Goal: Transaction & Acquisition: Purchase product/service

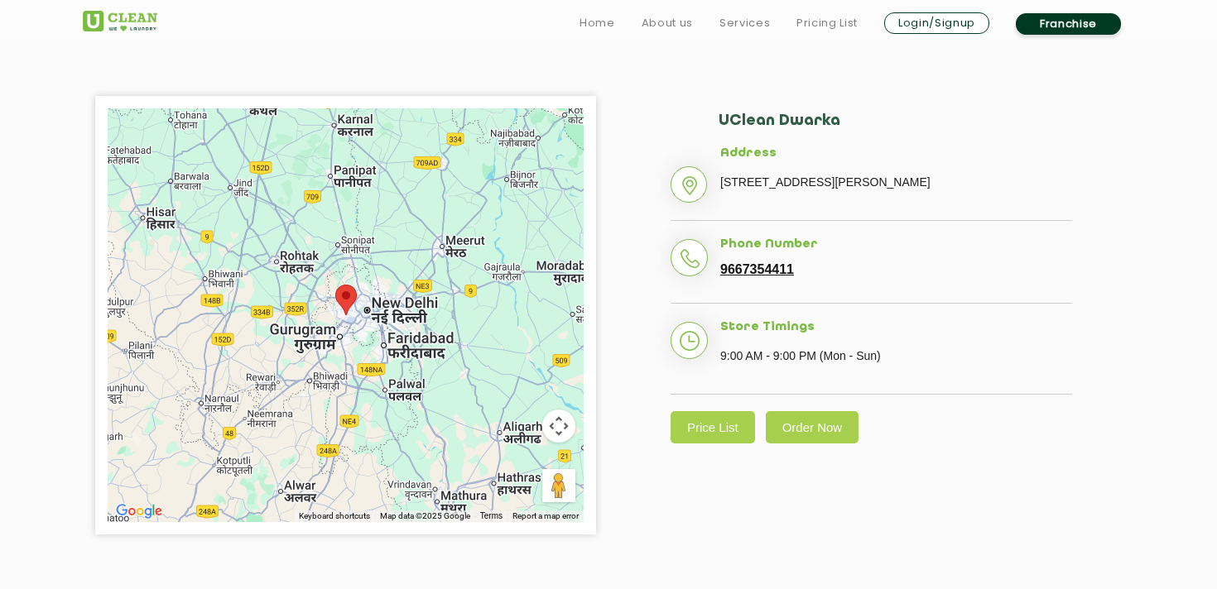
scroll to position [352, 0]
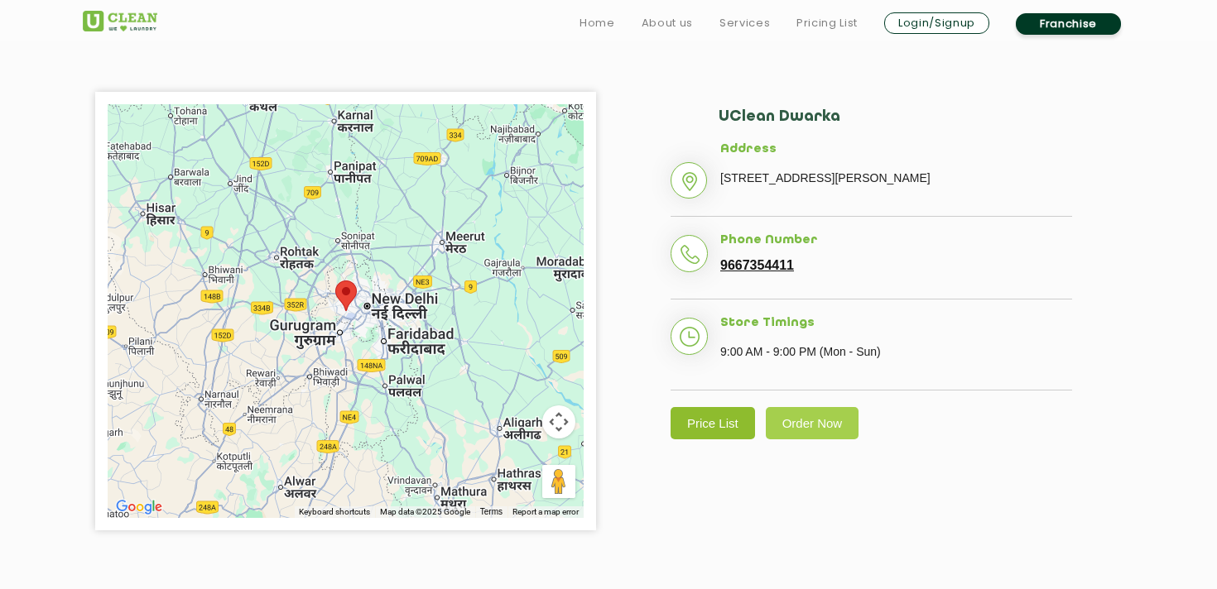
click at [723, 439] on link "Price List" at bounding box center [712, 423] width 84 height 32
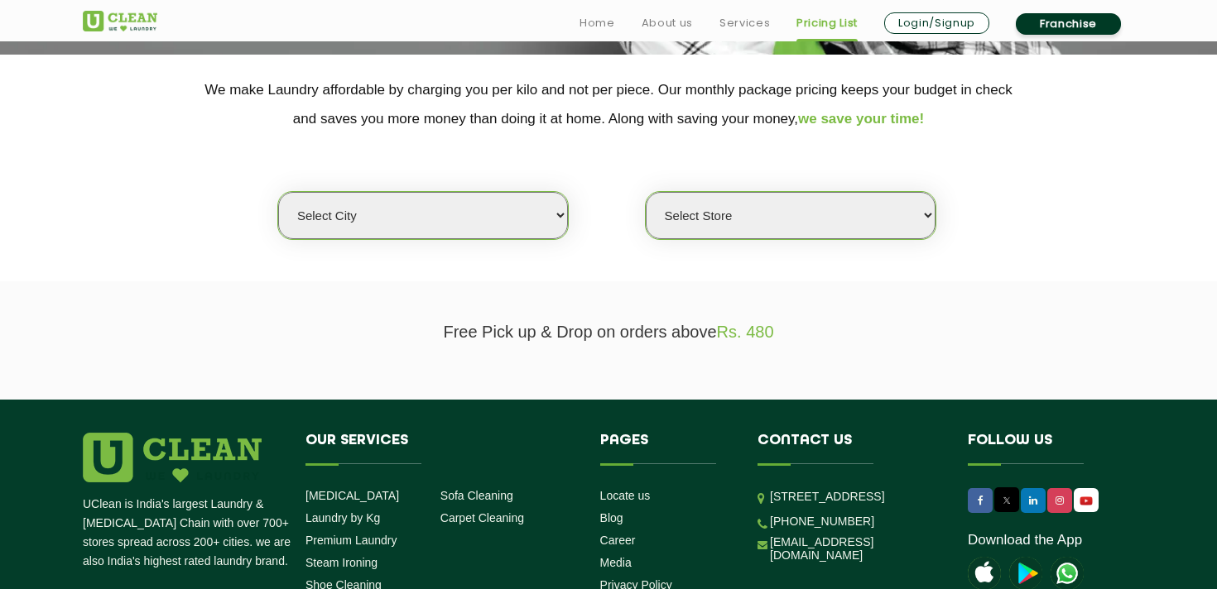
scroll to position [442, 0]
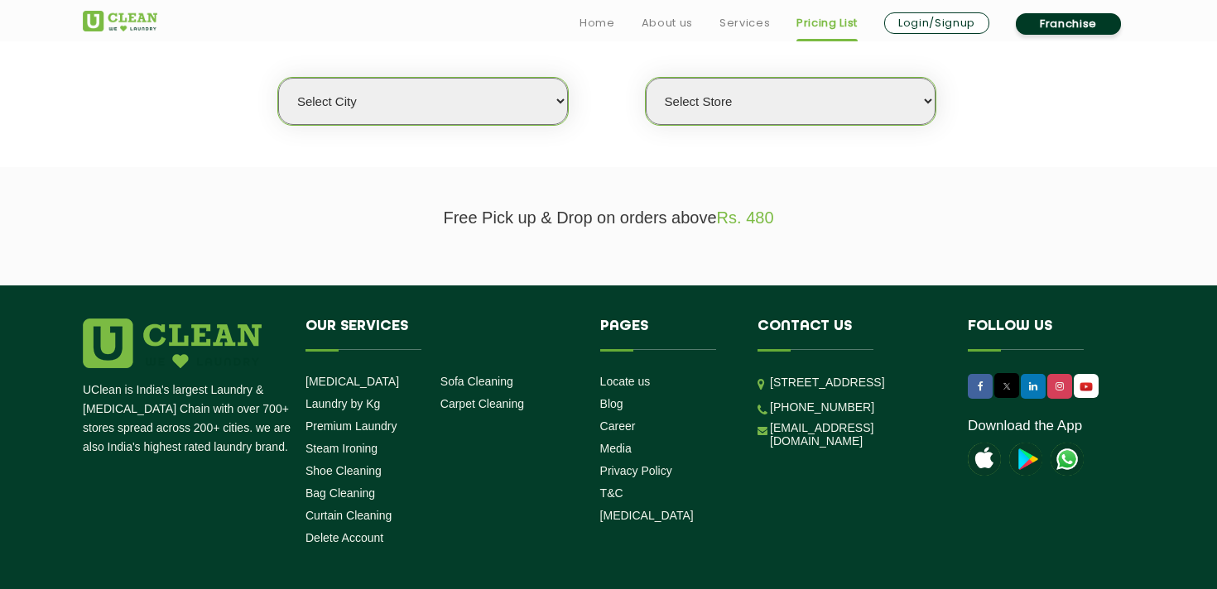
click at [542, 100] on select "Select city [GEOGRAPHIC_DATA] [GEOGRAPHIC_DATA] [GEOGRAPHIC_DATA] [GEOGRAPHIC_D…" at bounding box center [423, 101] width 290 height 47
select select "1"
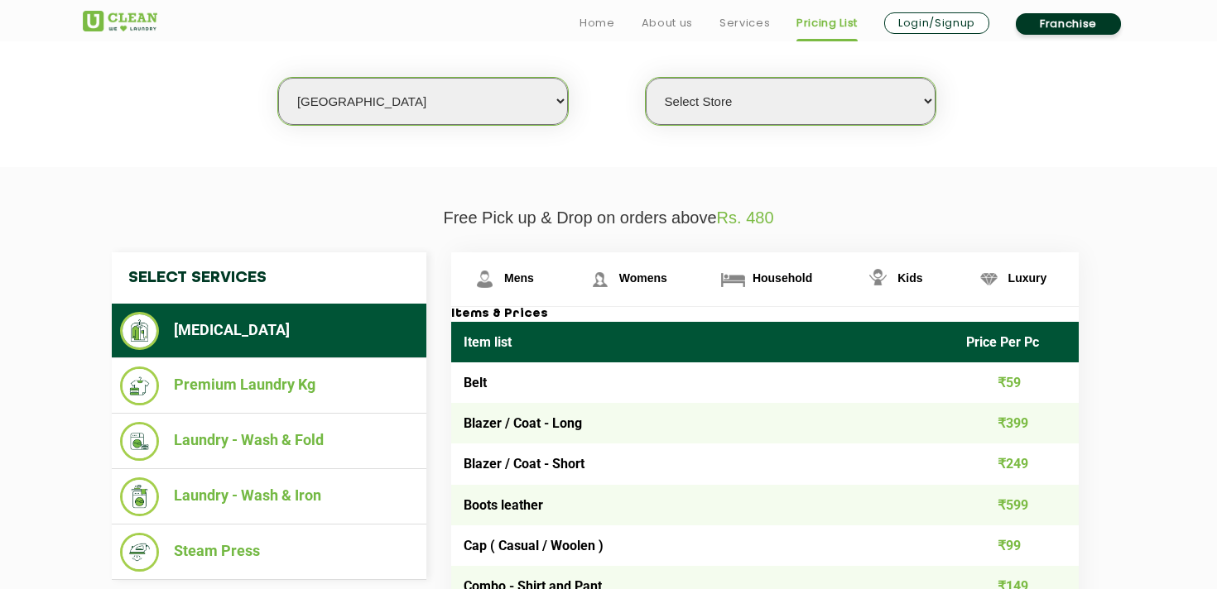
click at [767, 105] on select "Select Store UClean Vasant Kunj UClean Greater Kailash 2 UClean Dwarka UClean R…" at bounding box center [791, 101] width 290 height 47
select select "26"
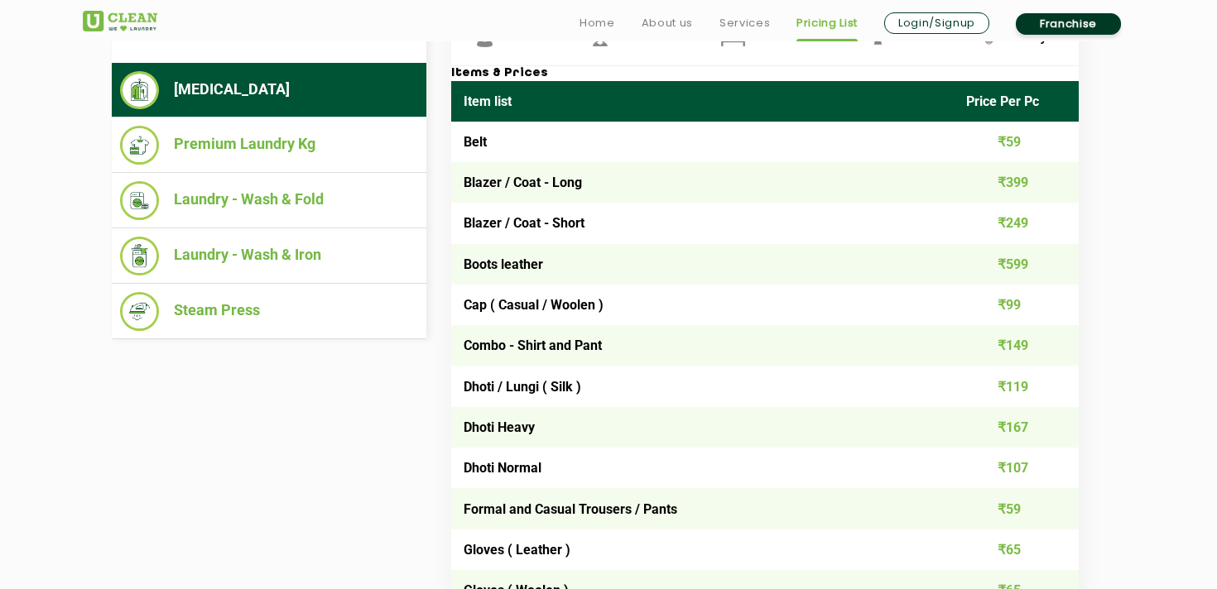
scroll to position [688, 0]
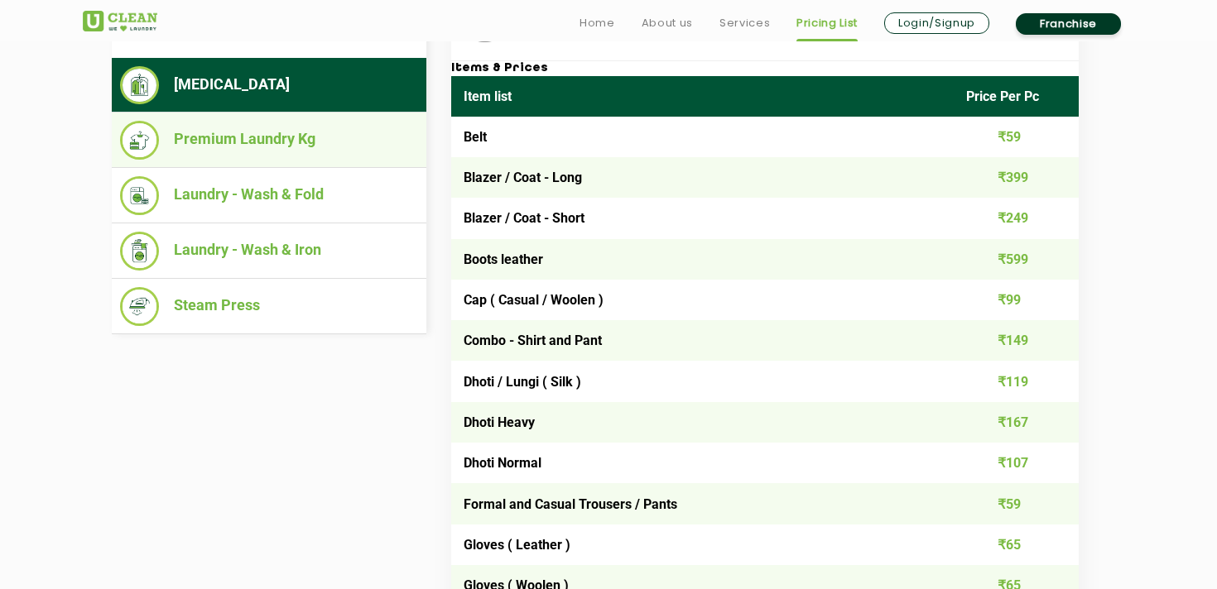
click at [300, 156] on li "Premium Laundry Kg" at bounding box center [269, 140] width 298 height 39
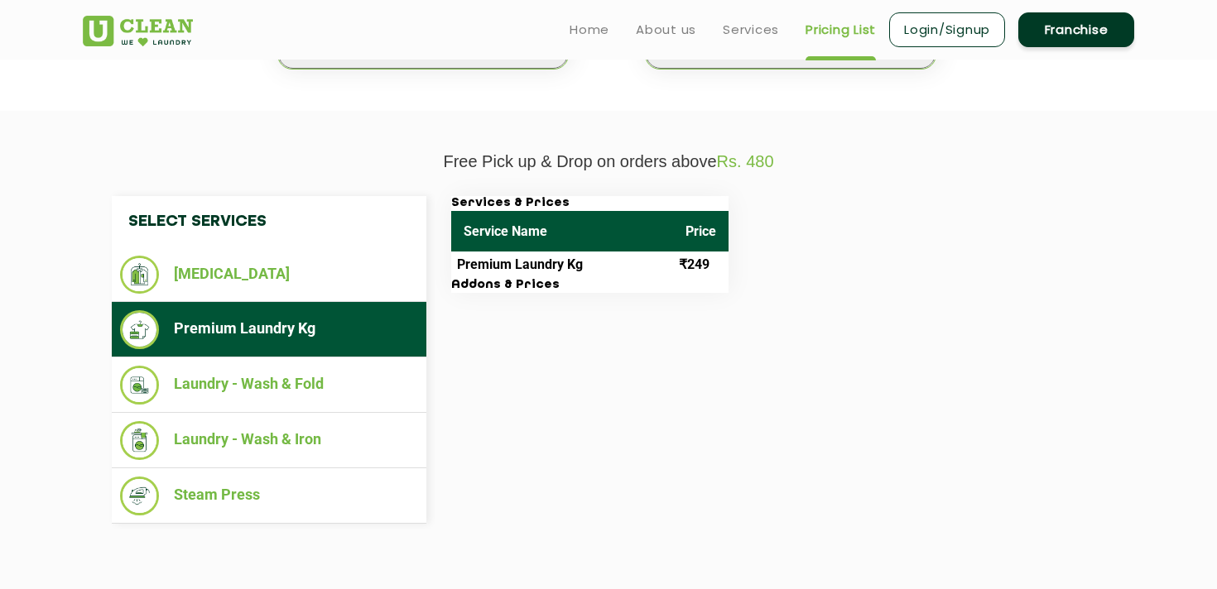
scroll to position [497, 0]
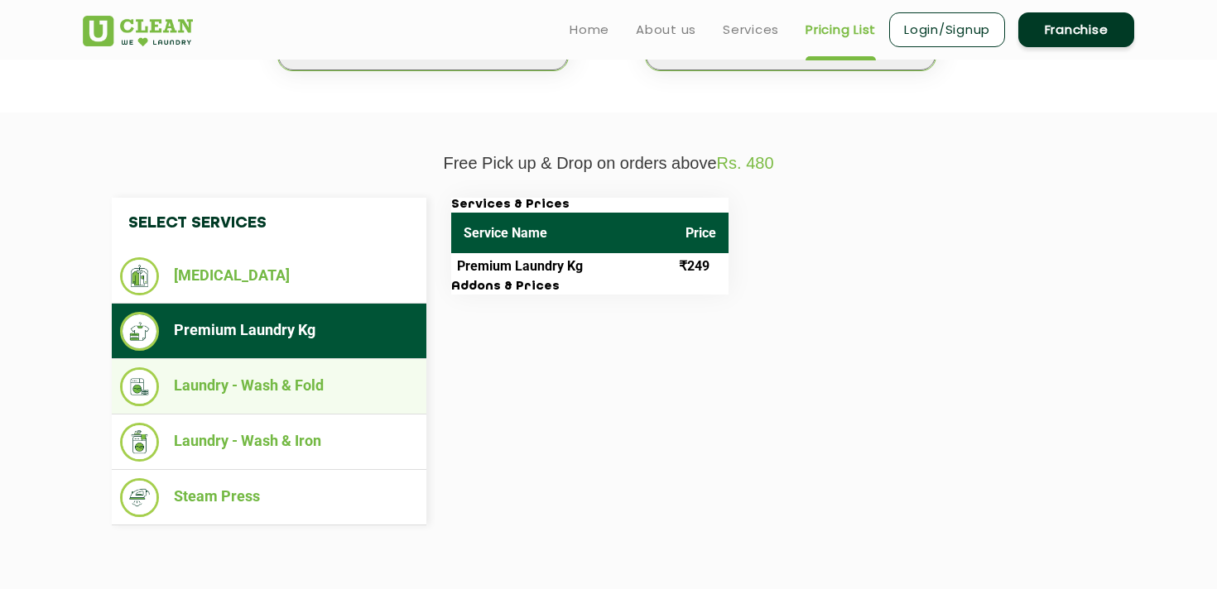
click at [309, 396] on li "Laundry - Wash & Fold" at bounding box center [269, 386] width 298 height 39
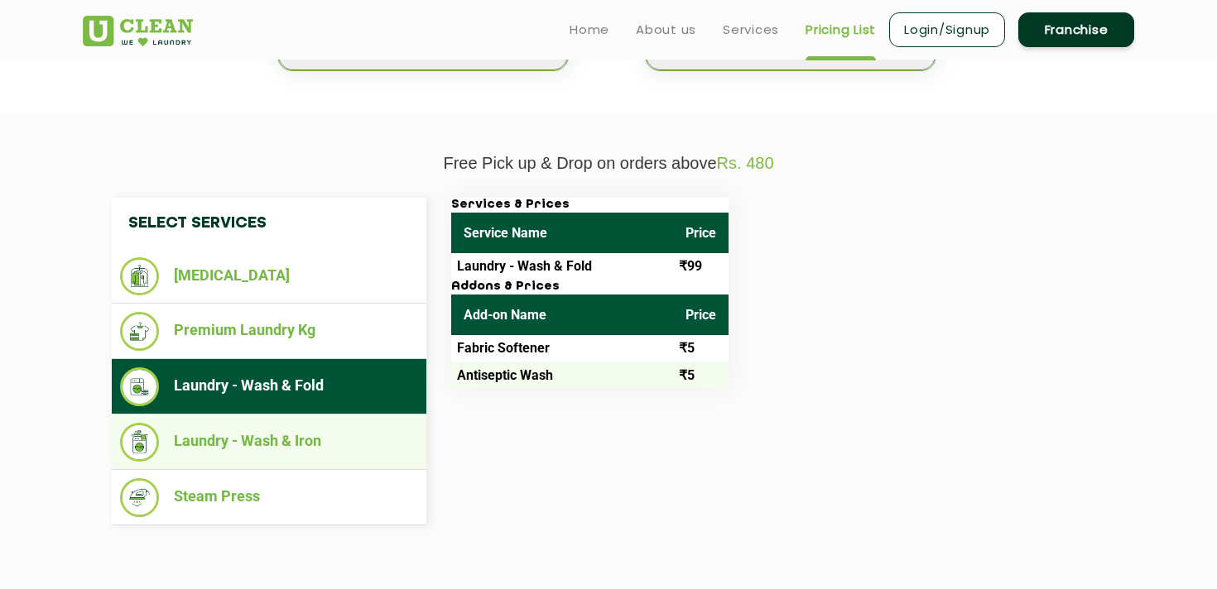
click at [309, 443] on li "Laundry - Wash & Iron" at bounding box center [269, 442] width 298 height 39
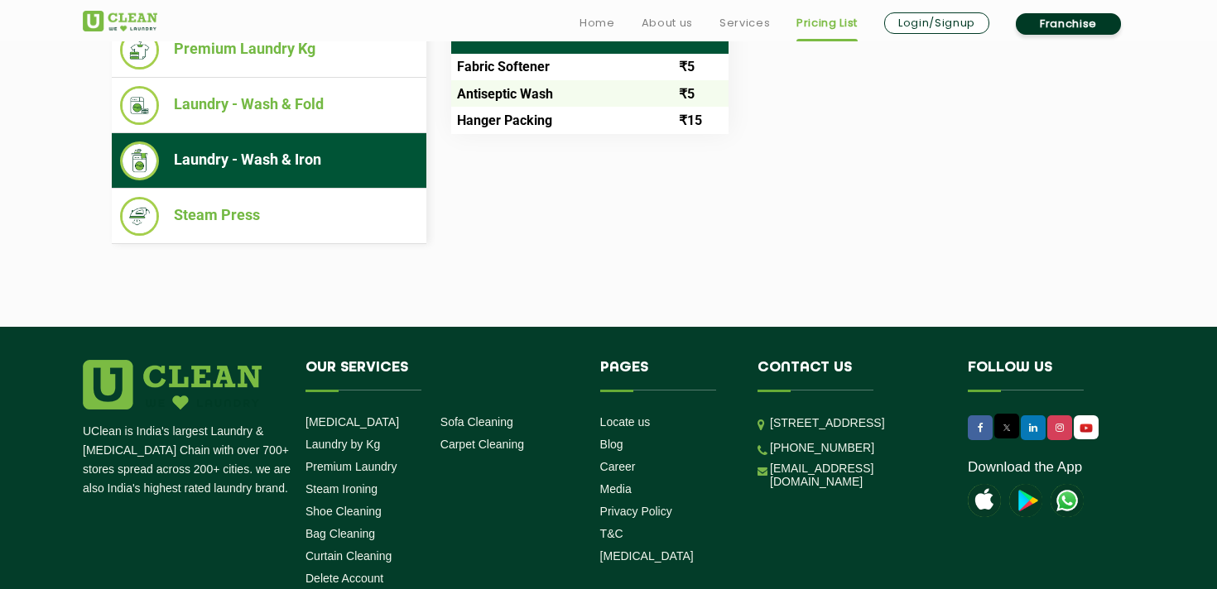
scroll to position [781, 0]
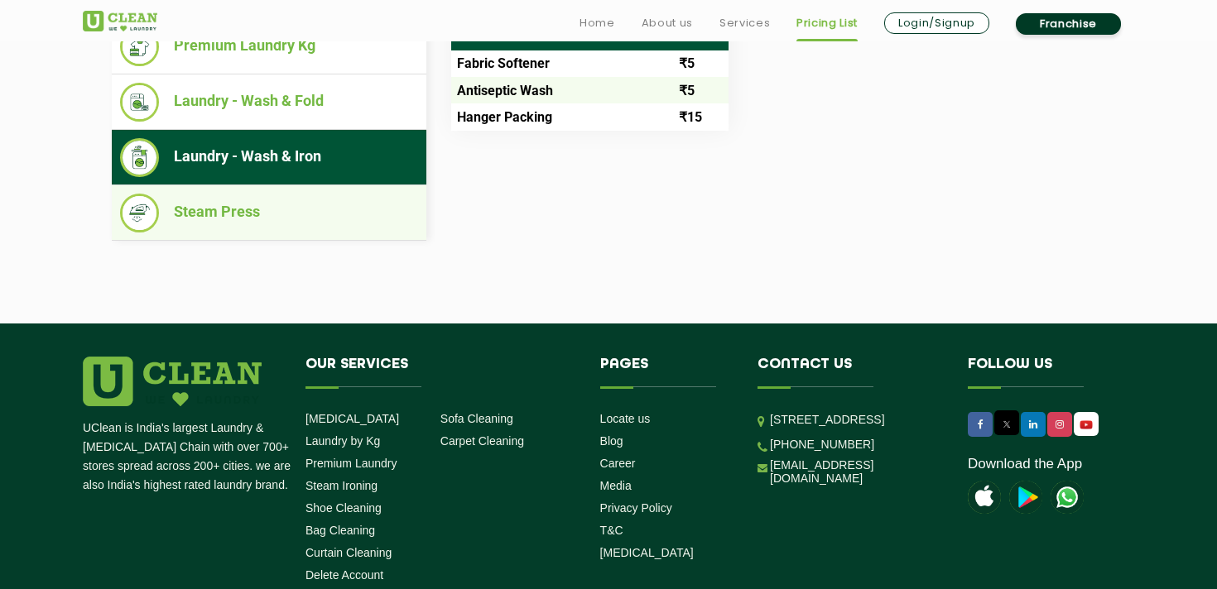
click at [245, 205] on li "Steam Press" at bounding box center [269, 213] width 298 height 39
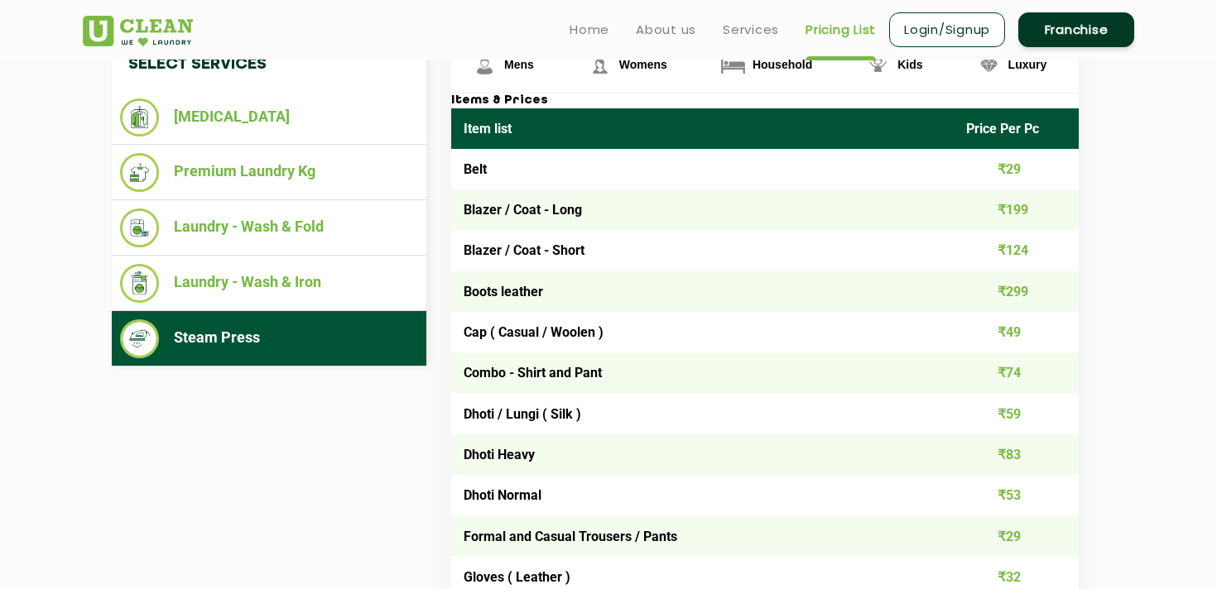
scroll to position [653, 0]
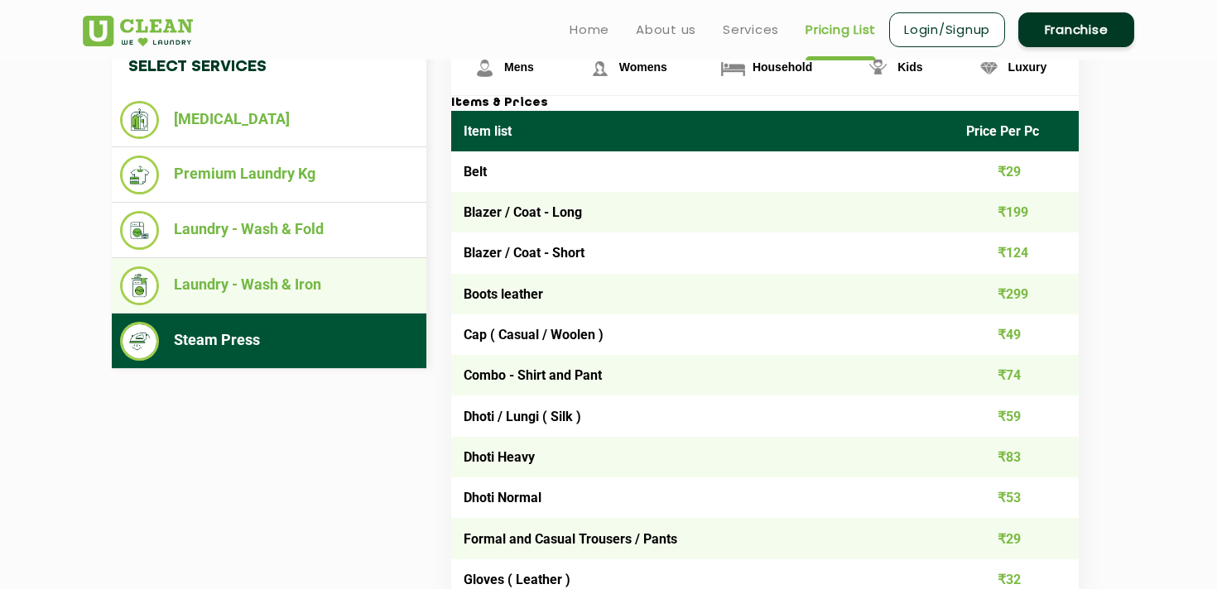
click at [234, 297] on li "Laundry - Wash & Iron" at bounding box center [269, 286] width 298 height 39
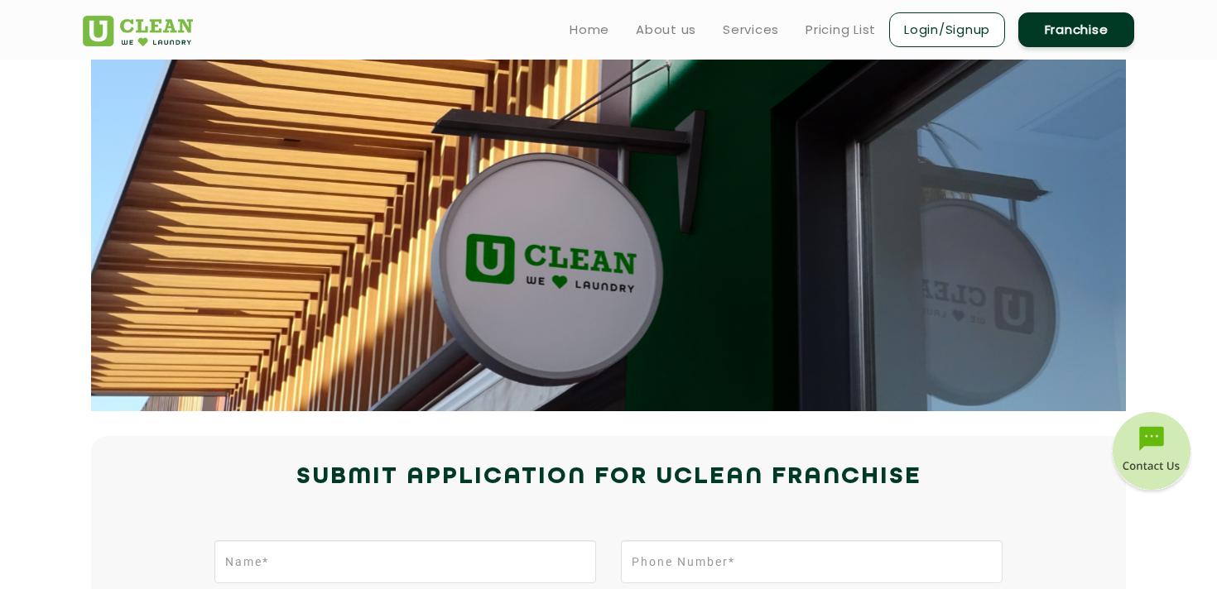
click at [951, 38] on link "Login/Signup" at bounding box center [947, 29] width 116 height 35
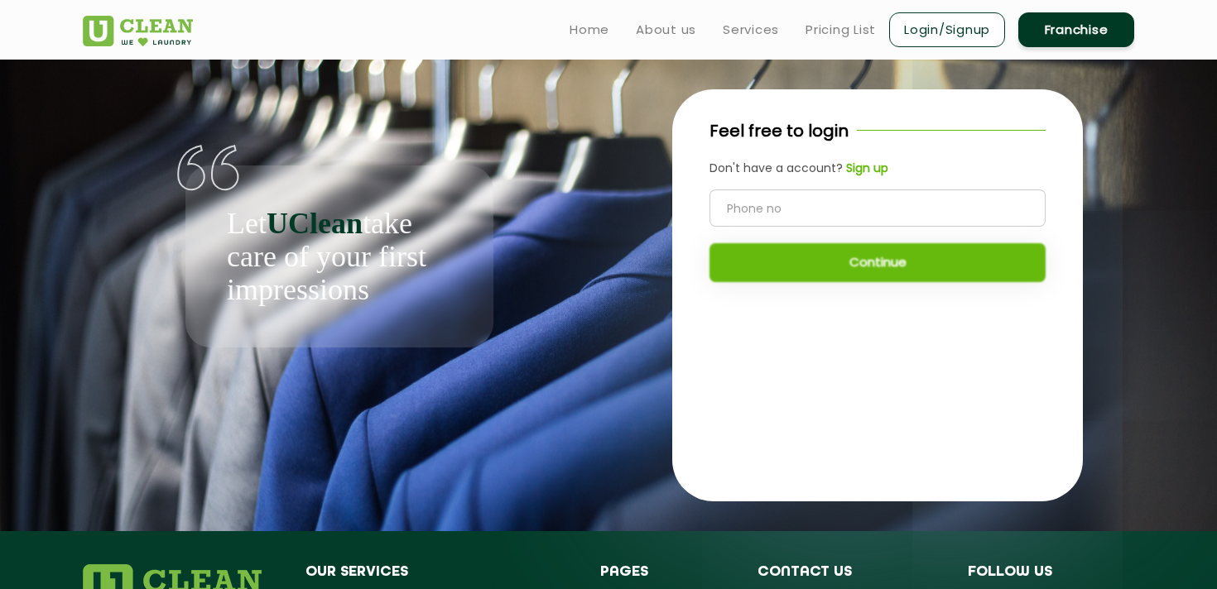
click at [874, 170] on b "Sign up" at bounding box center [867, 168] width 42 height 17
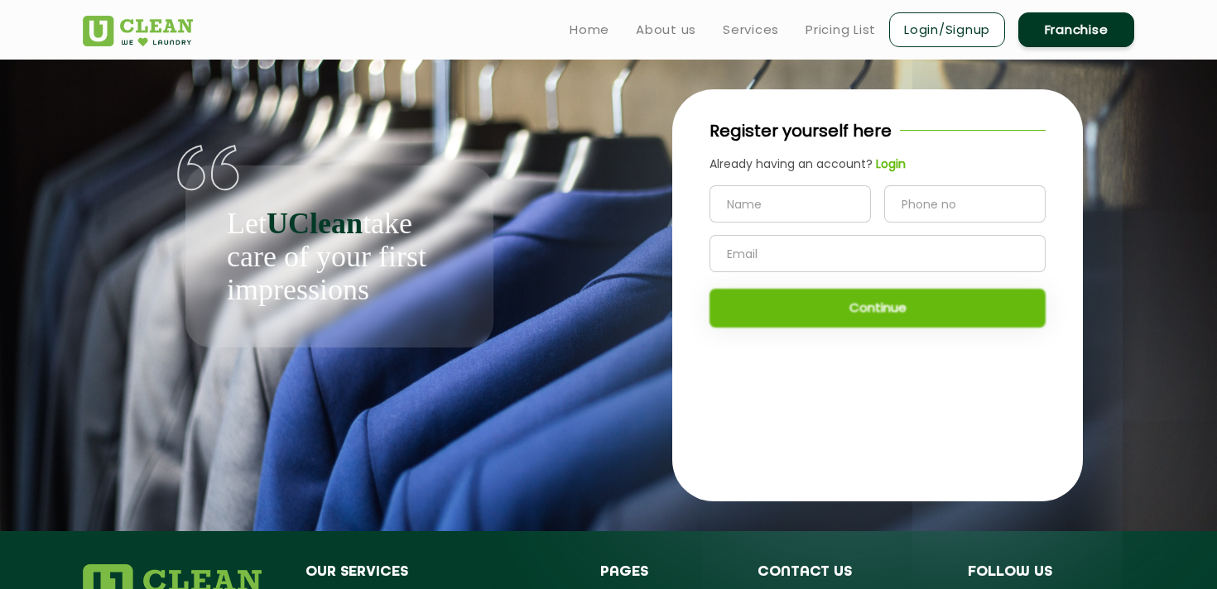
click at [805, 199] on input "text" at bounding box center [789, 203] width 161 height 37
type input "Shayshi"
type input "Shayshi K Bhalla"
type input "9811138333"
type input "shayshi@gmail.com"
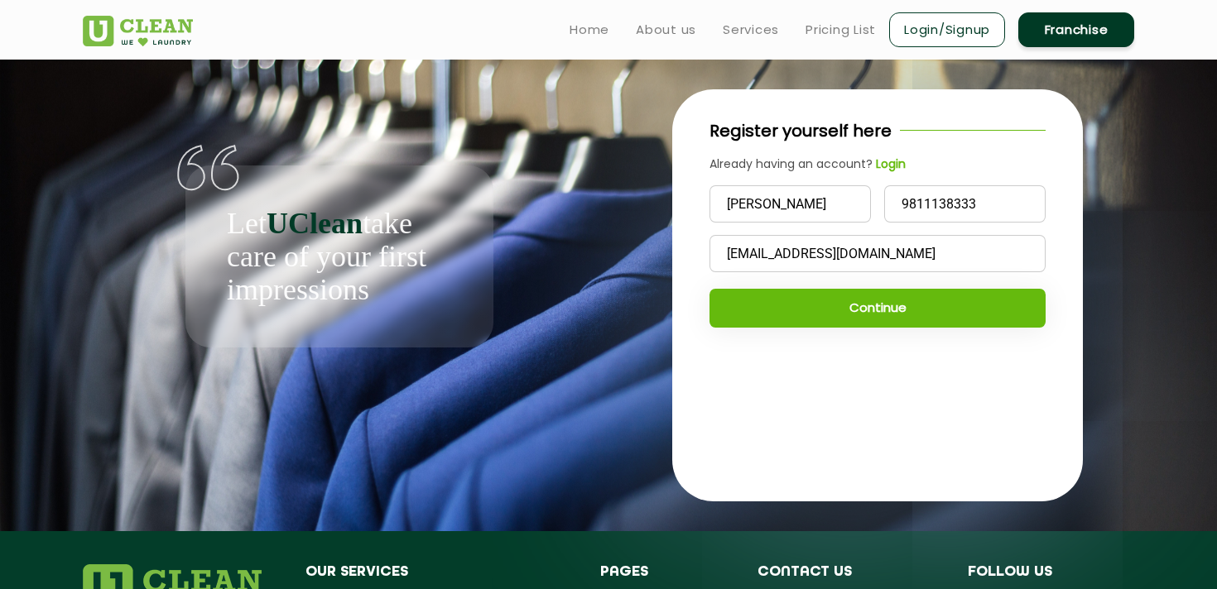
click at [880, 305] on button "Continue" at bounding box center [877, 308] width 336 height 39
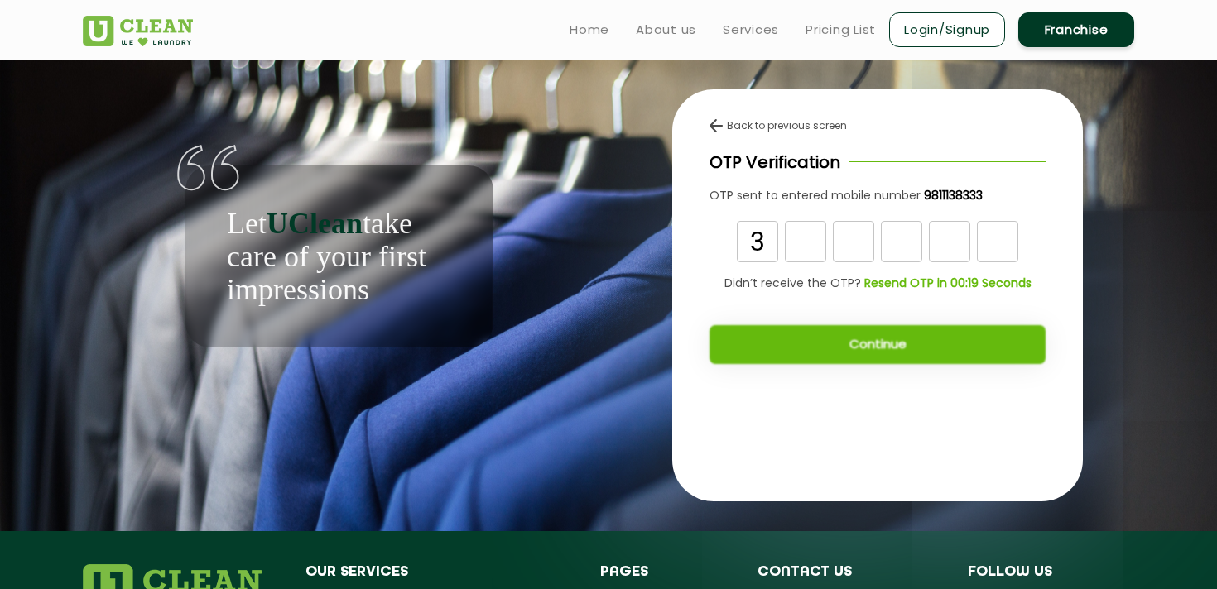
type input "3"
type input "9"
type input "2"
type input "1"
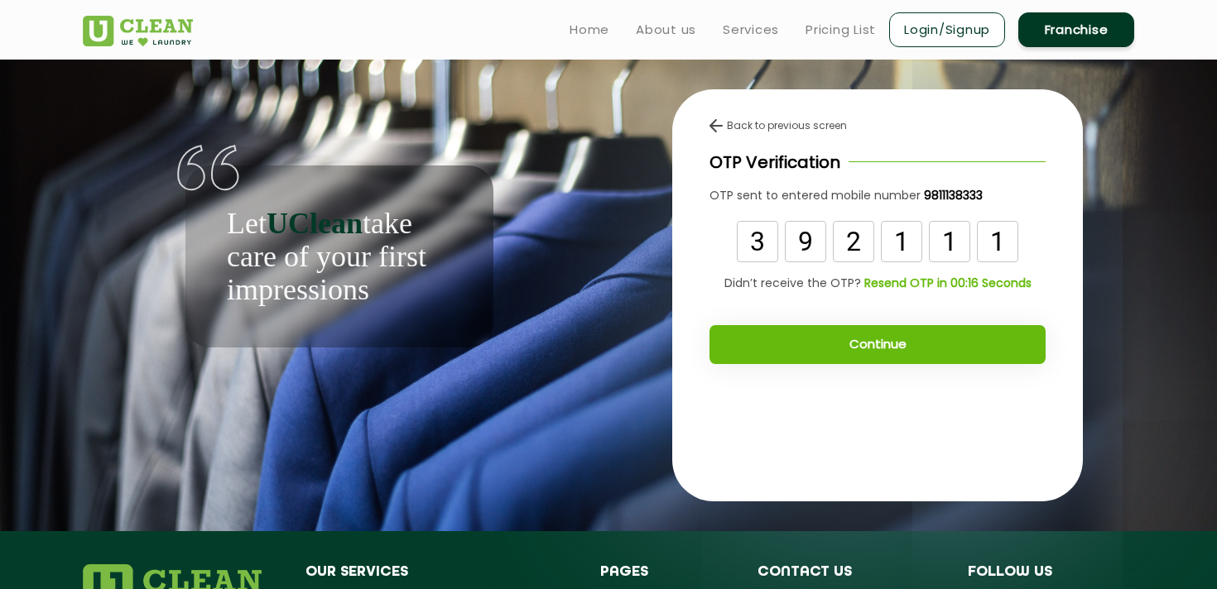
type input "1"
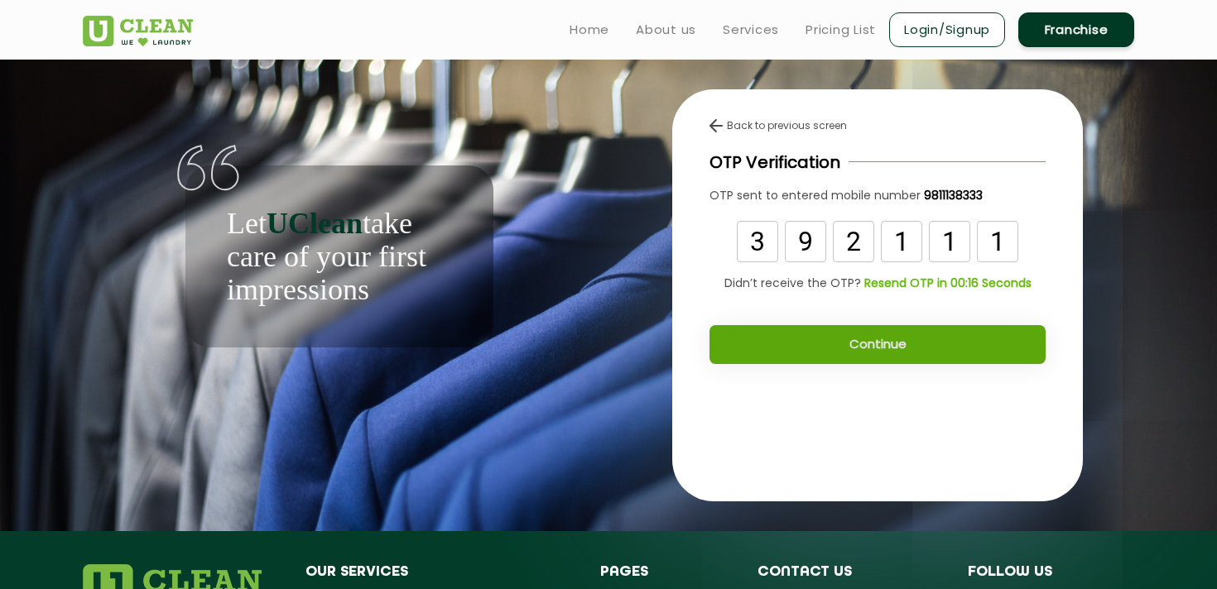
click at [867, 350] on button "Continue" at bounding box center [877, 344] width 336 height 39
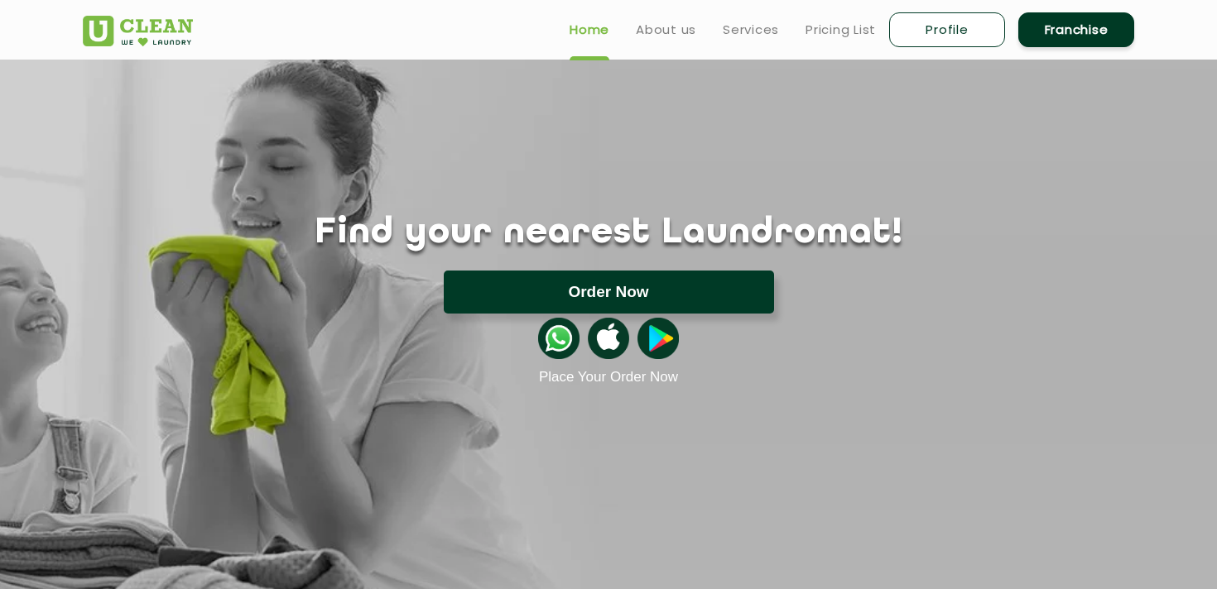
click at [639, 293] on button "Order Now" at bounding box center [609, 292] width 330 height 43
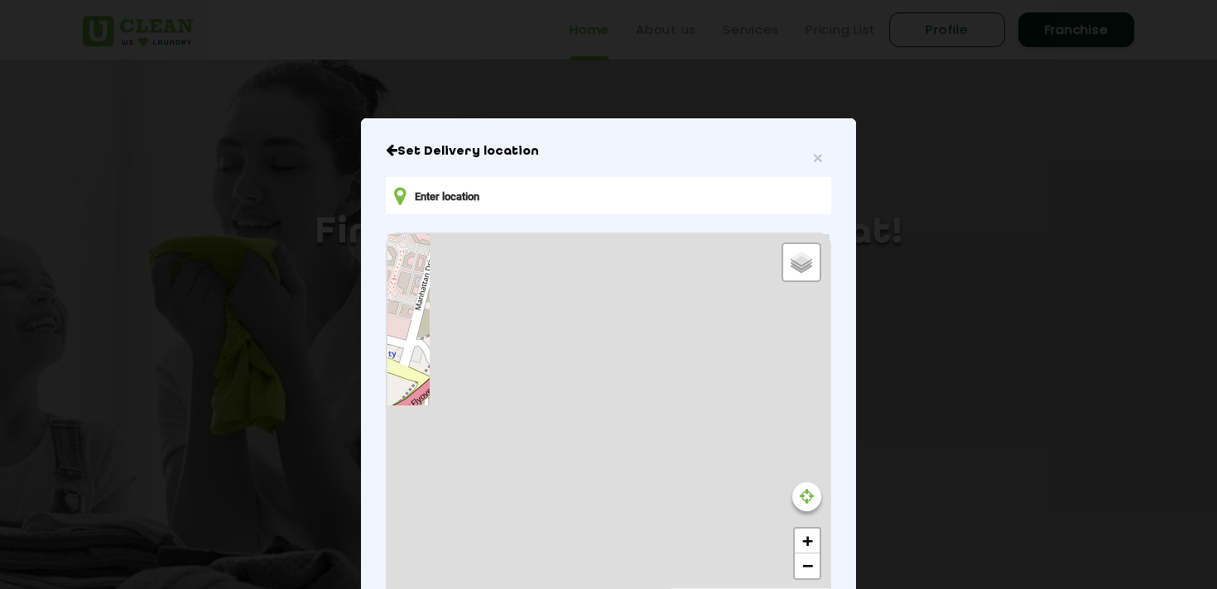
type input "[STREET_ADDRESS]"
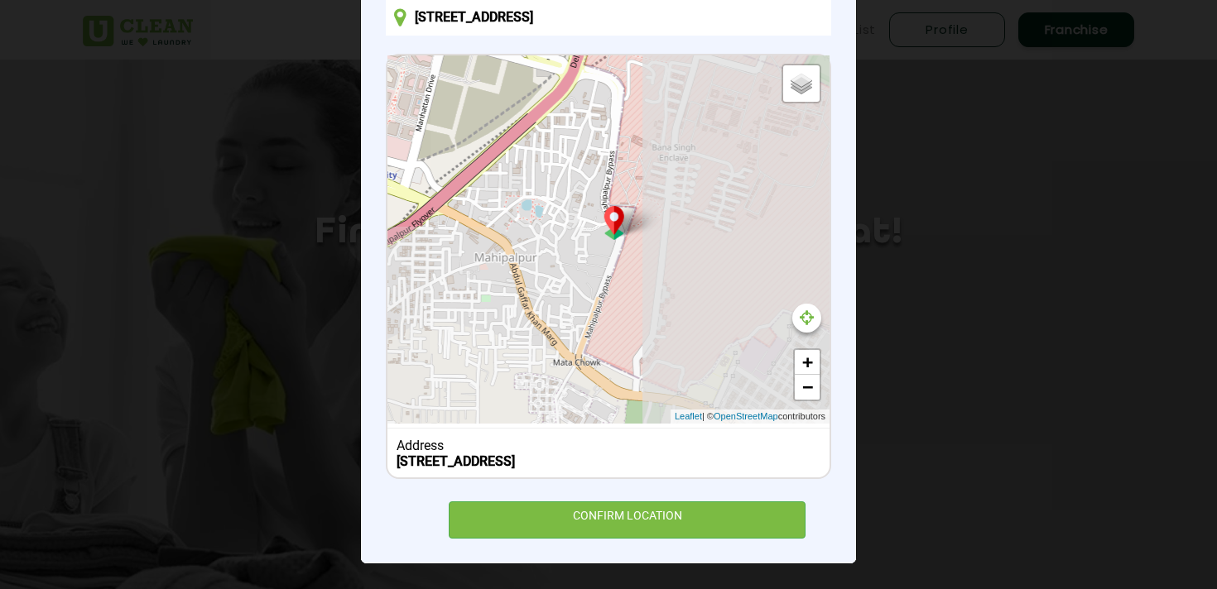
scroll to position [193, 0]
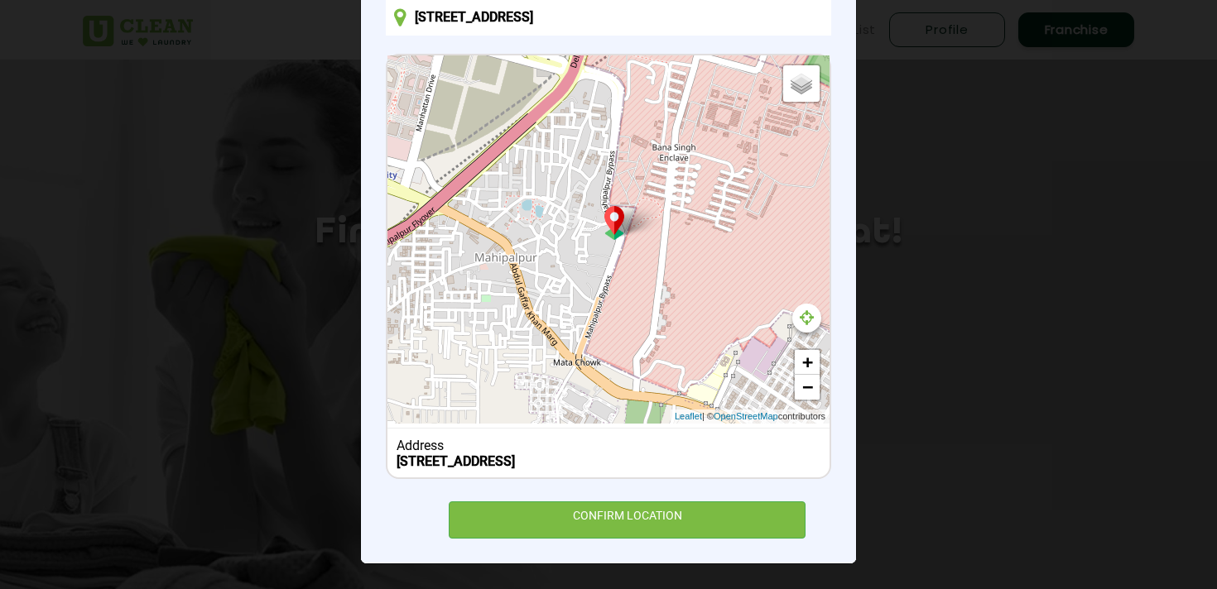
click at [515, 454] on b "[STREET_ADDRESS]" at bounding box center [455, 462] width 118 height 16
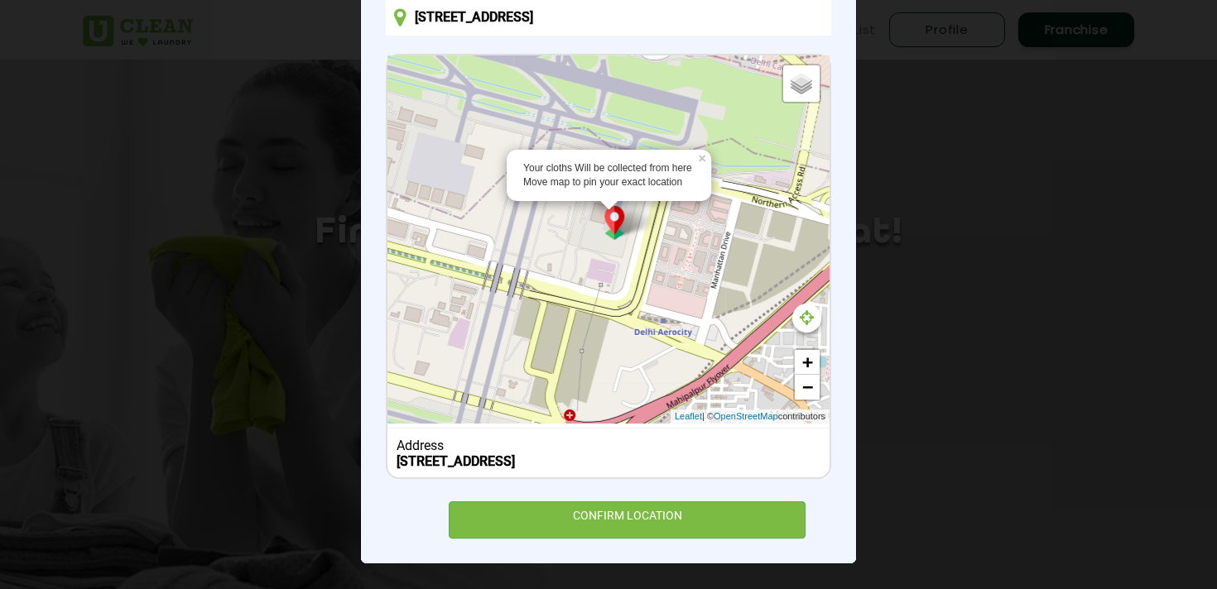
drag, startPoint x: 620, startPoint y: 202, endPoint x: 923, endPoint y: 359, distance: 341.3
click at [923, 359] on div "× Set Delivery location [GEOGRAPHIC_DATA], [GEOGRAPHIC_DATA] Your cloths Will b…" at bounding box center [608, 294] width 1217 height 589
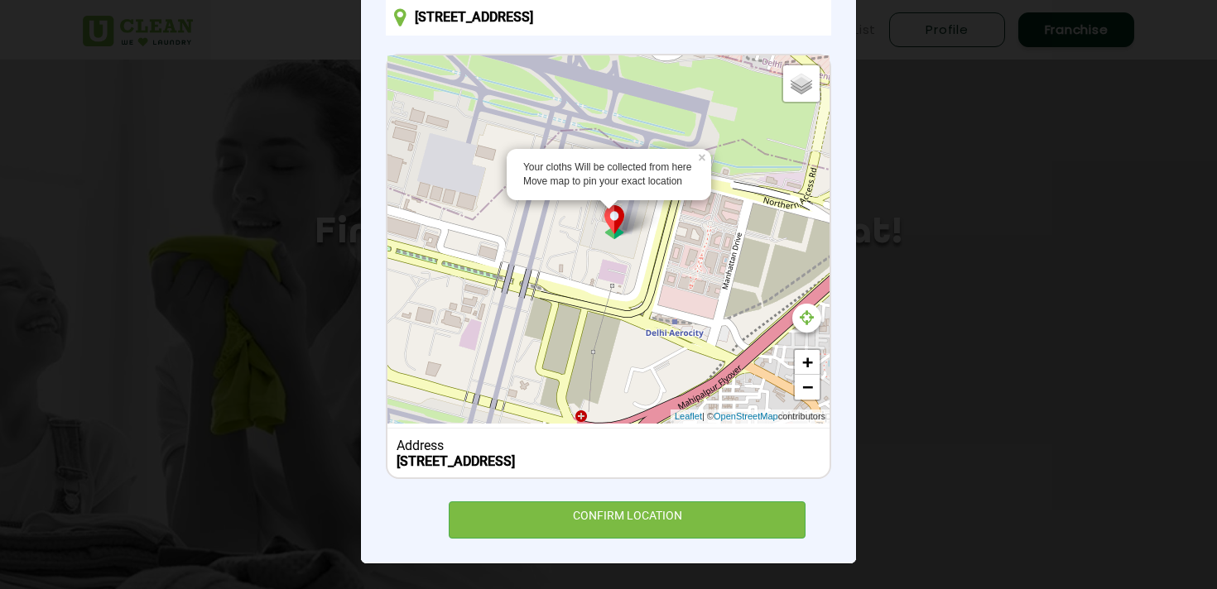
drag, startPoint x: 628, startPoint y: 285, endPoint x: 726, endPoint y: 425, distance: 171.3
click at [726, 425] on div "Your cloths Will be collected from here Move map to pin your exact location × D…" at bounding box center [608, 266] width 445 height 425
drag, startPoint x: 746, startPoint y: 225, endPoint x: 651, endPoint y: 310, distance: 127.2
click at [652, 315] on div "Your cloths Will be collected from here Move map to pin your exact location × D…" at bounding box center [608, 239] width 442 height 368
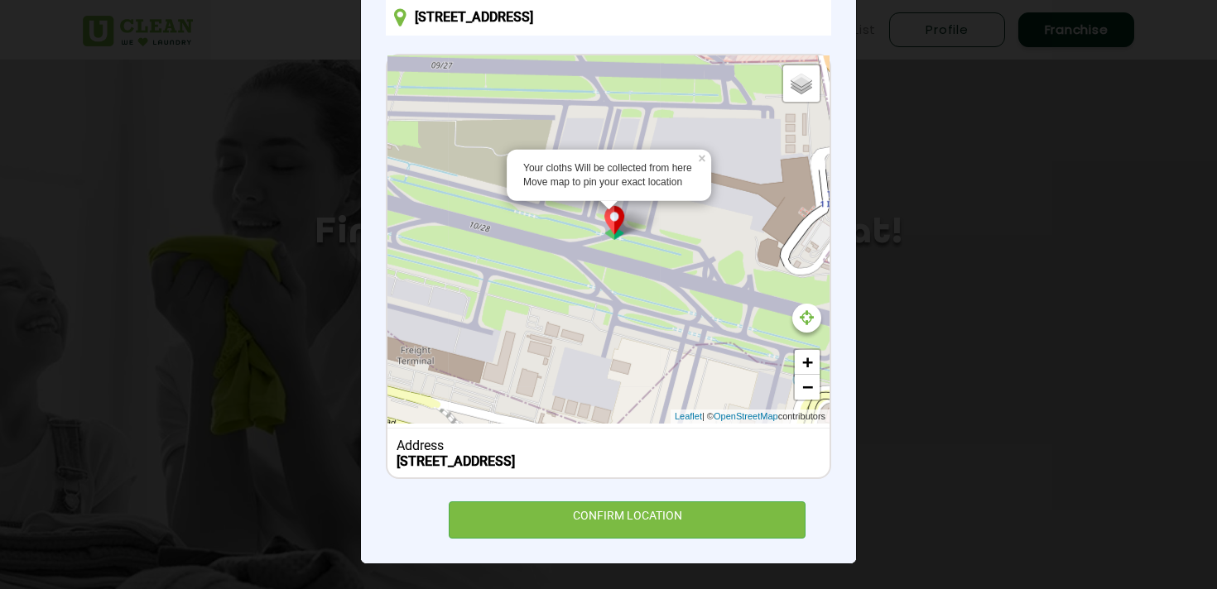
drag, startPoint x: 613, startPoint y: 205, endPoint x: 748, endPoint y: 423, distance: 256.1
click at [748, 423] on div "Your cloths Will be collected from here Move map to pin your exact location × D…" at bounding box center [608, 266] width 445 height 425
click at [808, 375] on link "−" at bounding box center [807, 387] width 25 height 25
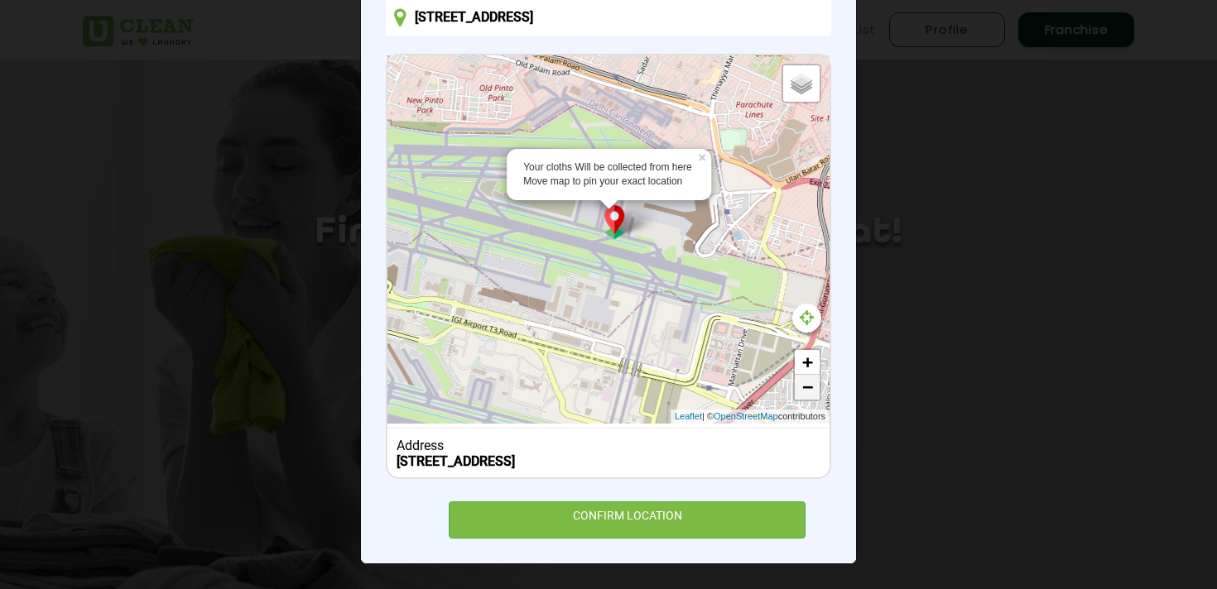
click at [808, 375] on link "−" at bounding box center [807, 387] width 25 height 25
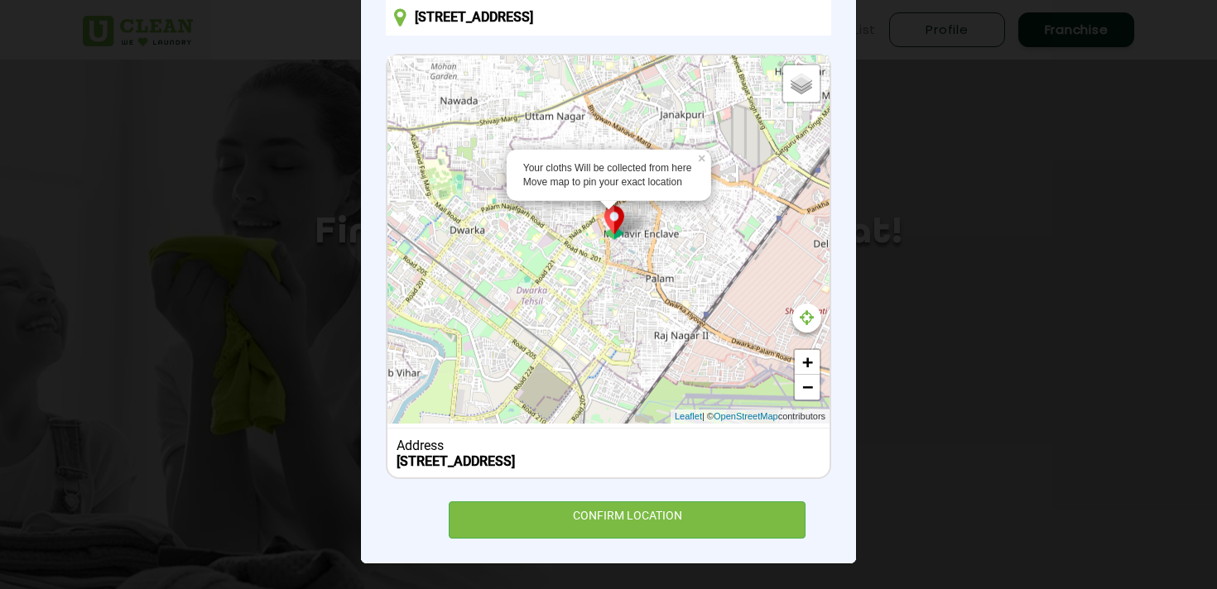
drag, startPoint x: 588, startPoint y: 223, endPoint x: 772, endPoint y: 428, distance: 276.0
click at [772, 428] on div "Your cloths Will be collected from here Move map to pin your exact location × D…" at bounding box center [608, 266] width 445 height 425
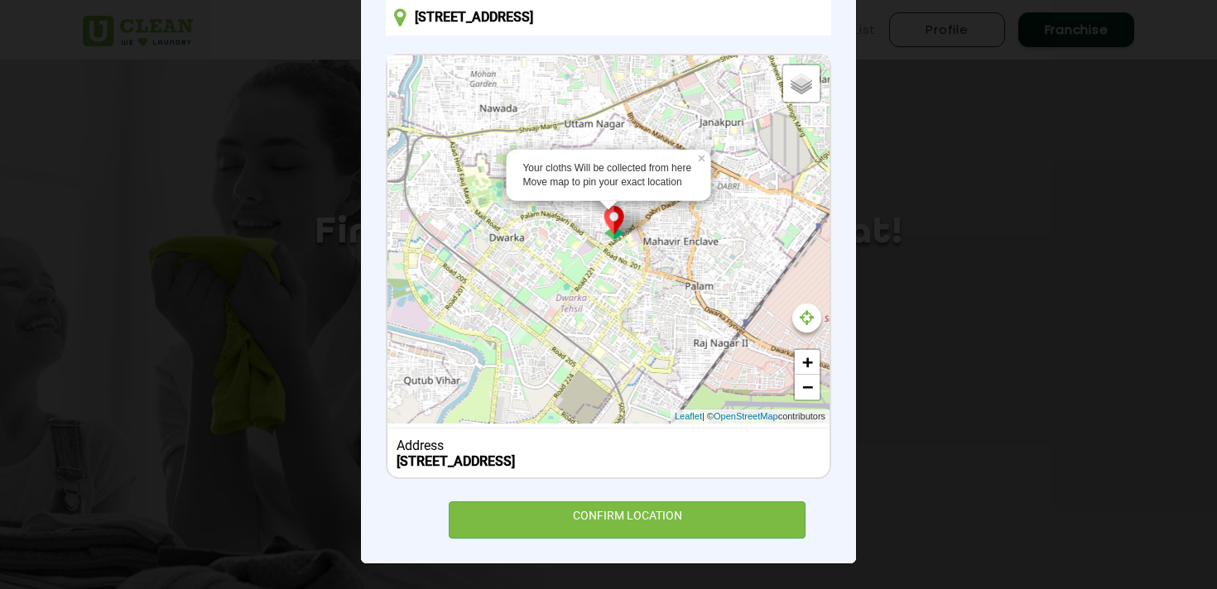
drag, startPoint x: 583, startPoint y: 262, endPoint x: 626, endPoint y: 270, distance: 43.7
click at [626, 270] on div "Your cloths Will be collected from here Move map to pin your exact location × D…" at bounding box center [608, 239] width 442 height 368
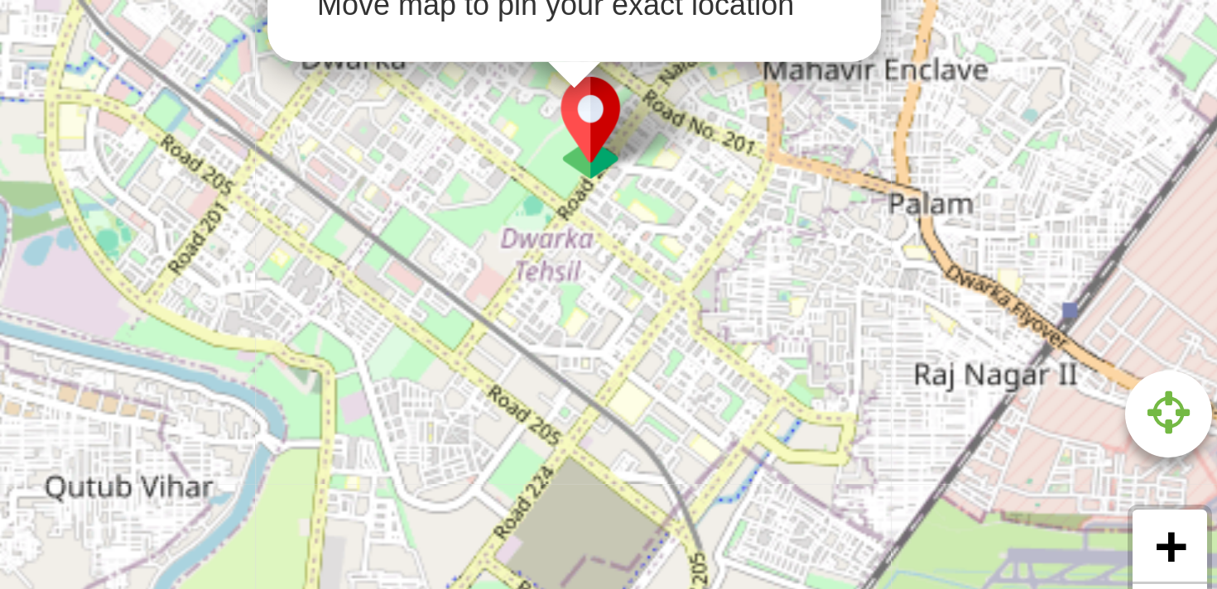
drag, startPoint x: 614, startPoint y: 259, endPoint x: 642, endPoint y: 221, distance: 47.3
click at [642, 220] on div "Your cloths Will be collected from here Move map to pin your exact location × D…" at bounding box center [608, 239] width 442 height 368
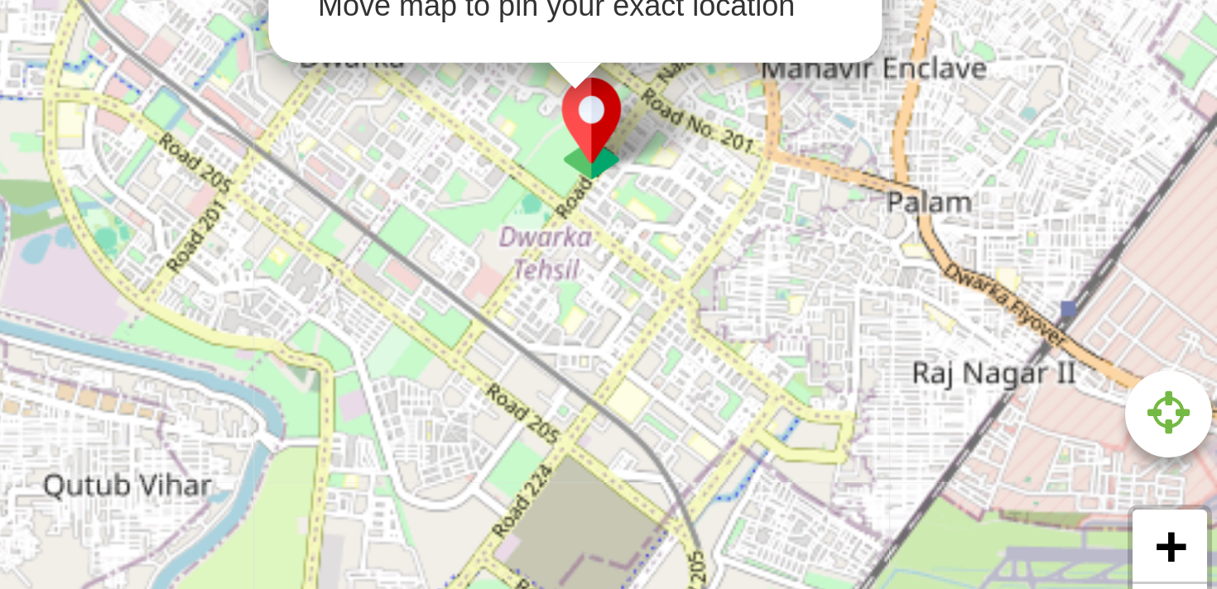
click at [636, 209] on div "Your cloths Will be collected from here Move map to pin your exact location × D…" at bounding box center [608, 239] width 442 height 368
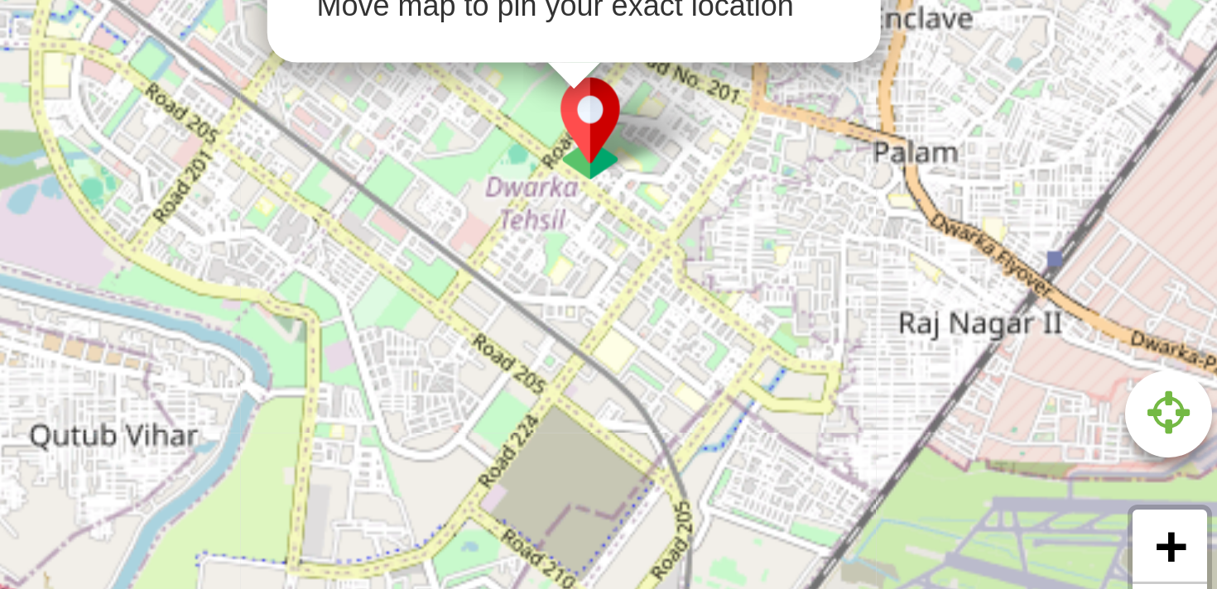
drag, startPoint x: 635, startPoint y: 238, endPoint x: 628, endPoint y: 220, distance: 19.4
click at [628, 220] on div "Your cloths Will be collected from here Move map to pin your exact location × D…" at bounding box center [608, 239] width 442 height 368
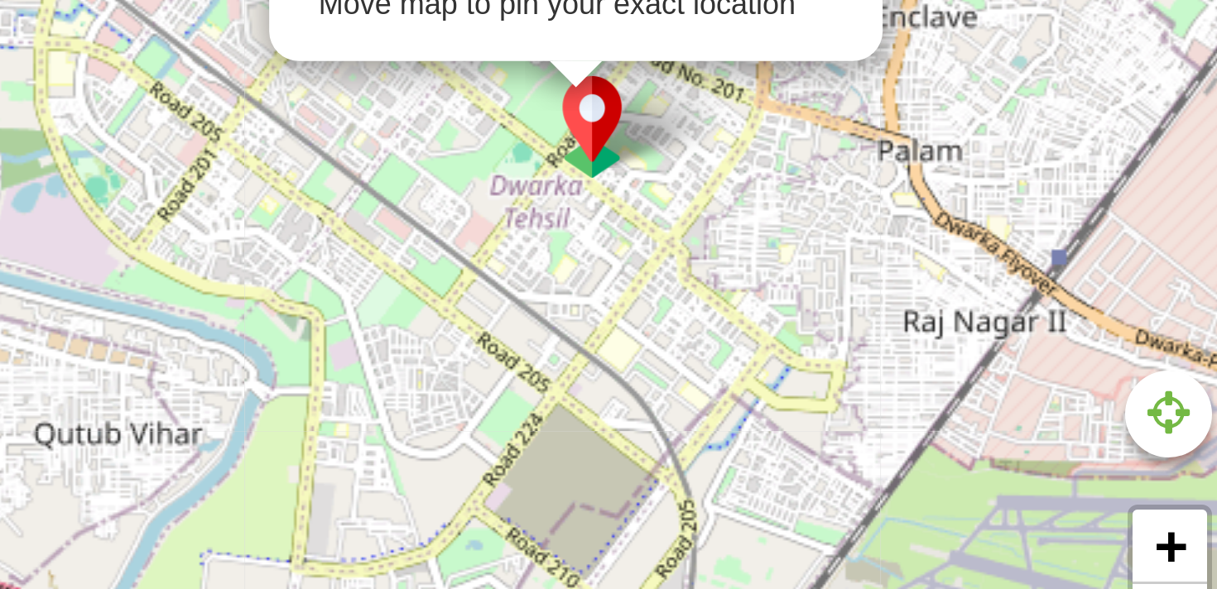
click at [623, 238] on div "Your cloths Will be collected from here Move map to pin your exact location × D…" at bounding box center [608, 239] width 442 height 368
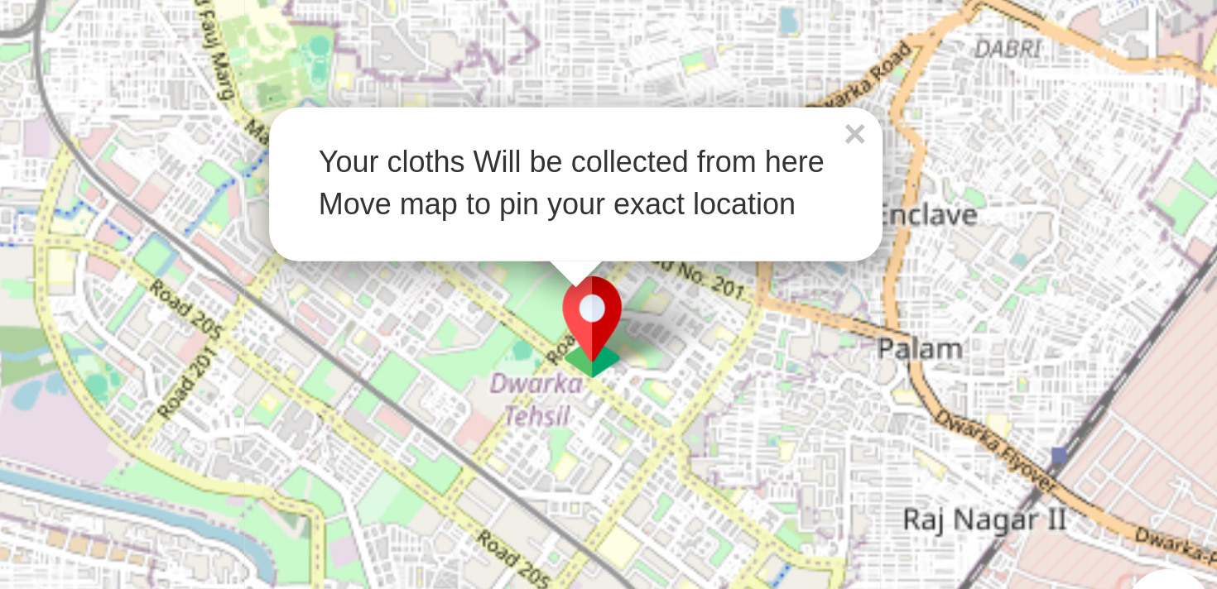
scroll to position [101, 0]
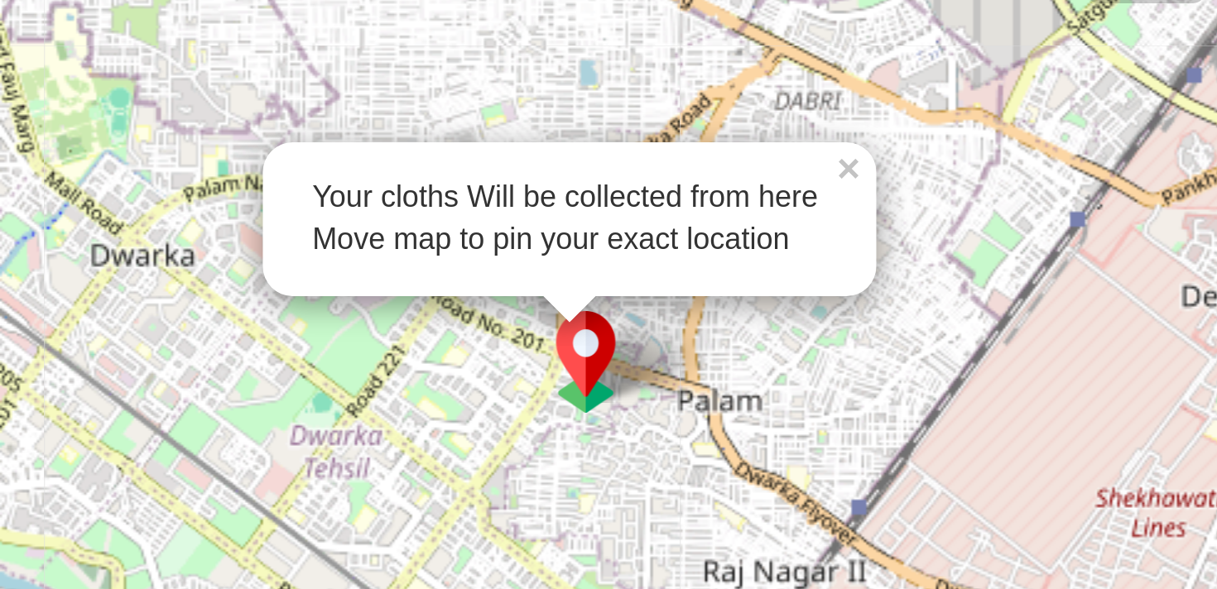
drag, startPoint x: 611, startPoint y: 291, endPoint x: 548, endPoint y: 295, distance: 63.0
click at [548, 295] on div "Your cloths Will be collected from here Move map to pin your exact location × D…" at bounding box center [608, 317] width 442 height 368
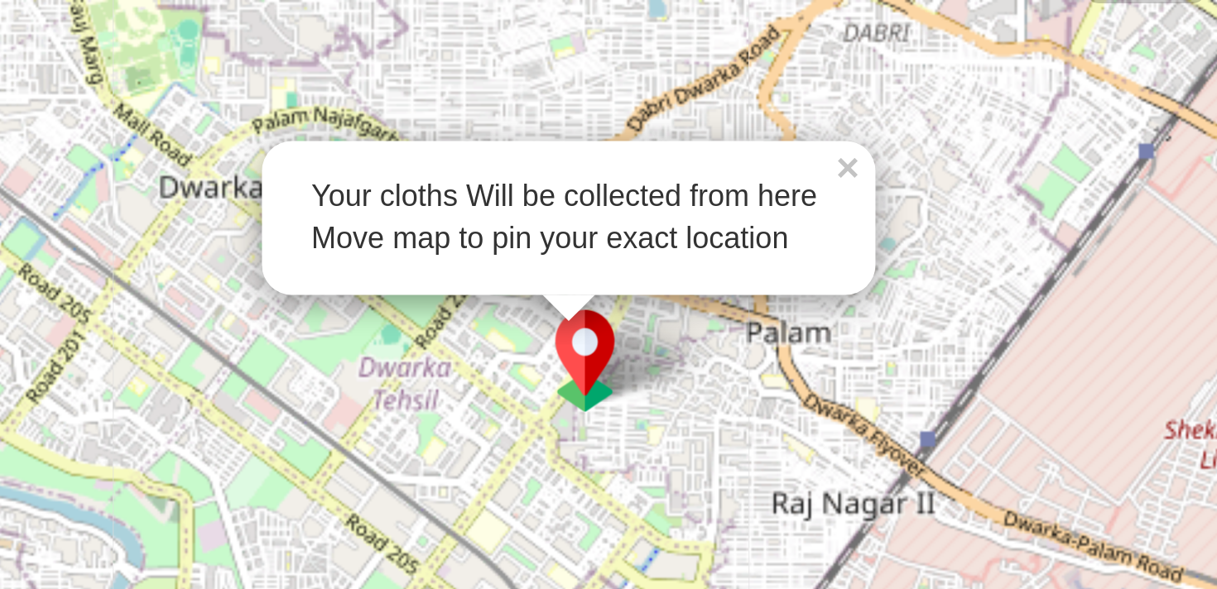
drag, startPoint x: 608, startPoint y: 290, endPoint x: 629, endPoint y: 272, distance: 27.0
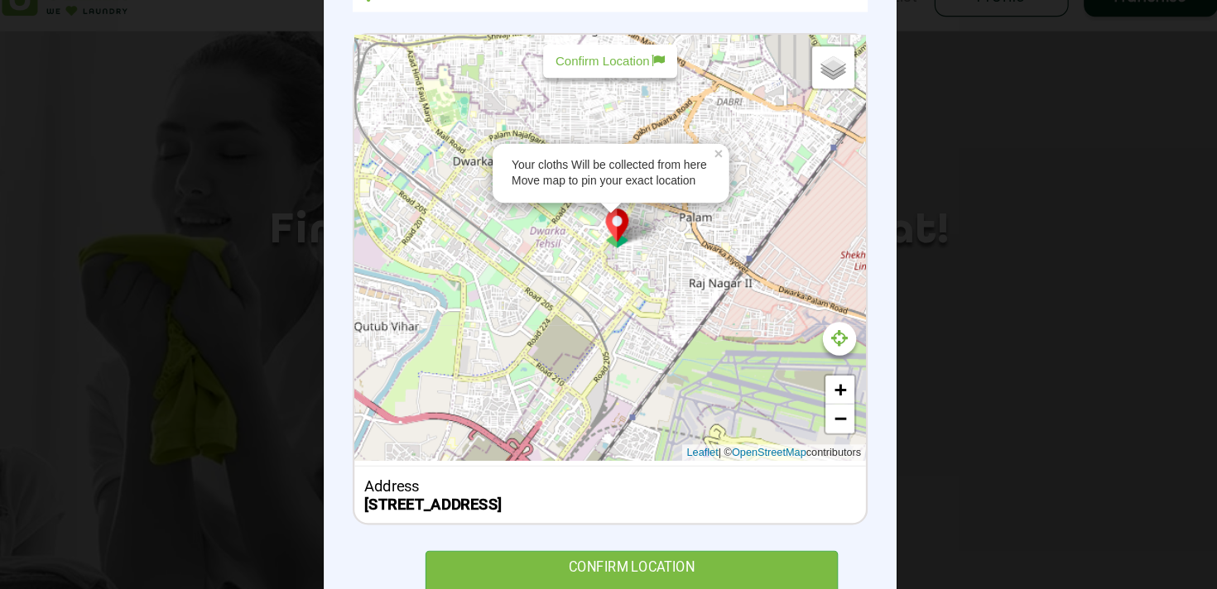
scroll to position [193, 0]
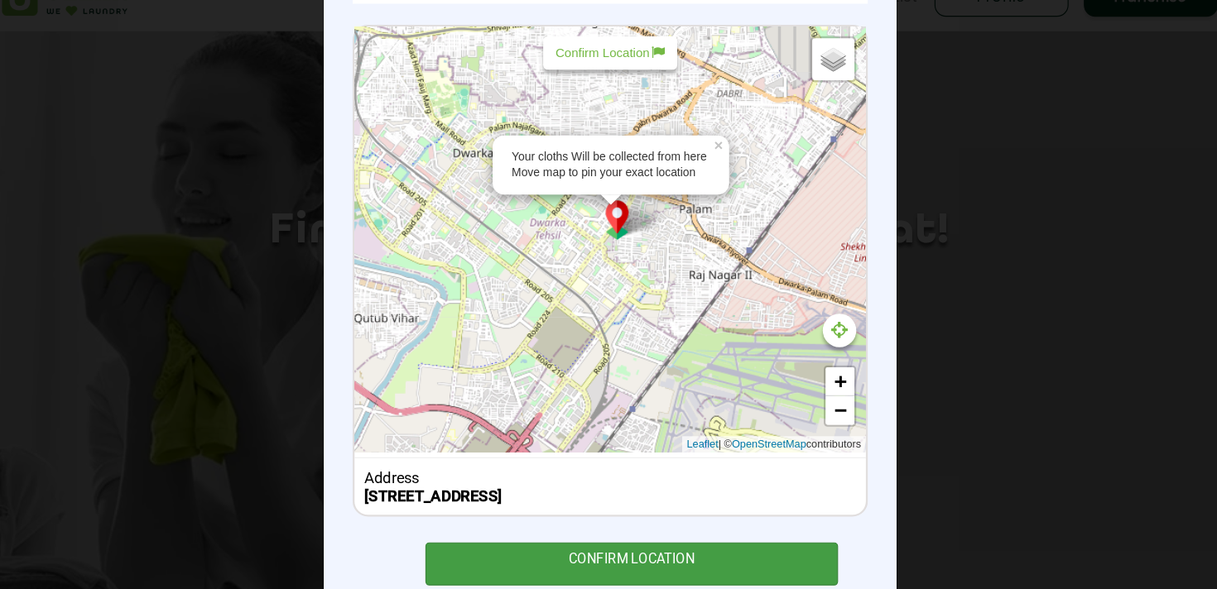
click at [592, 513] on div "CONFIRM LOCATION" at bounding box center [627, 520] width 357 height 37
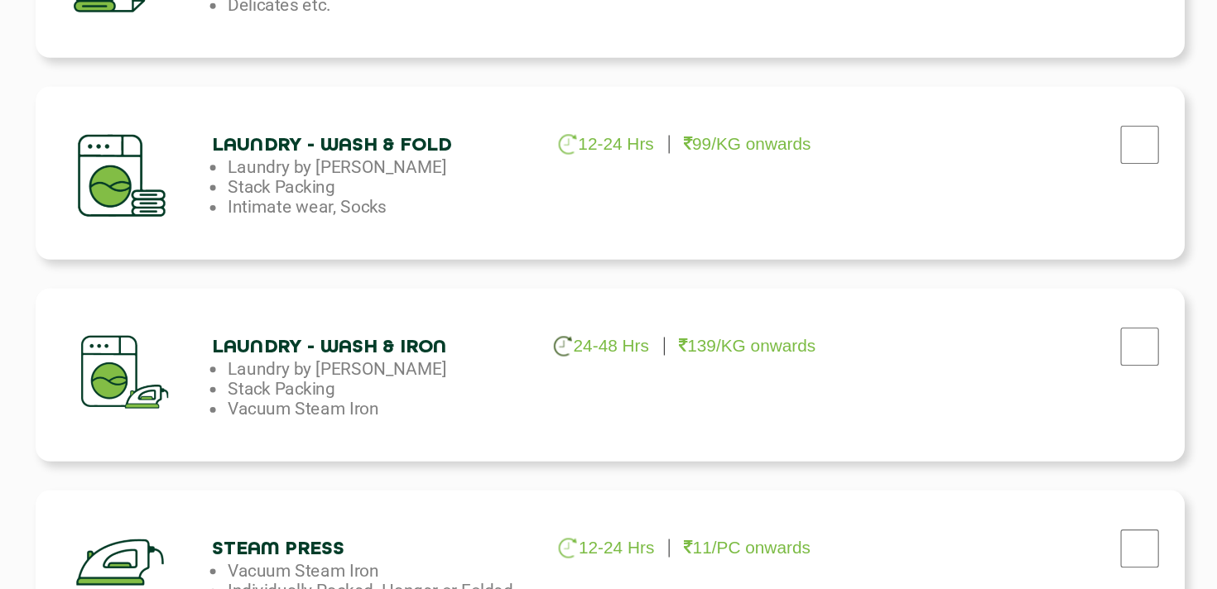
scroll to position [849, 0]
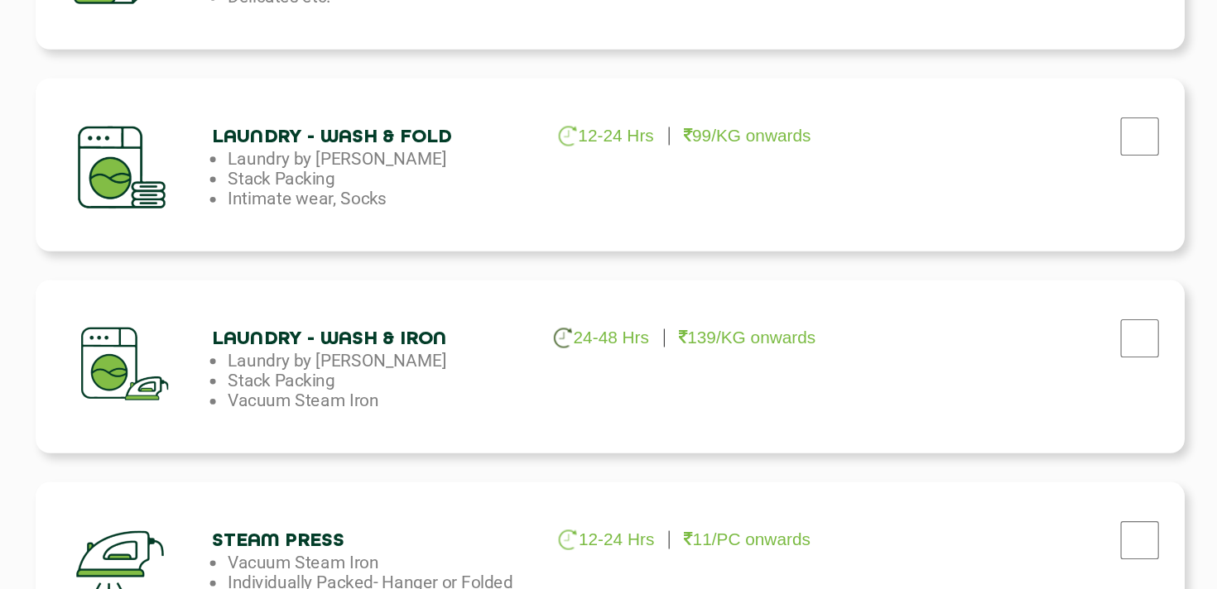
click at [189, 397] on div at bounding box center [194, 396] width 140 height 125
checkbox input "true"
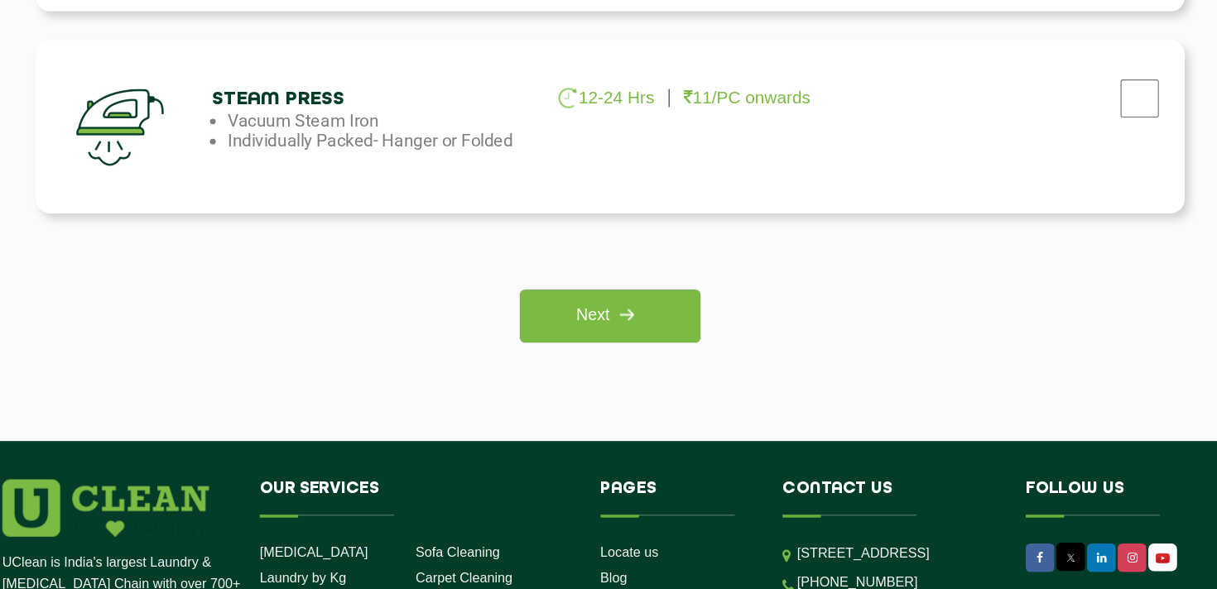
scroll to position [1238, 0]
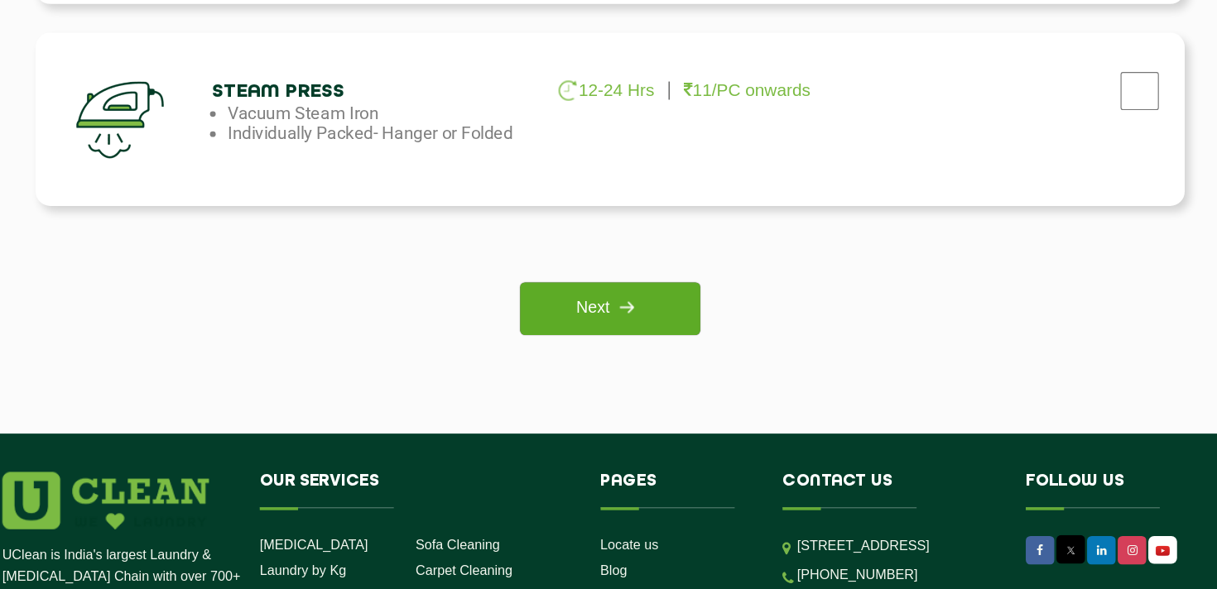
click at [645, 346] on link "Next" at bounding box center [608, 347] width 155 height 46
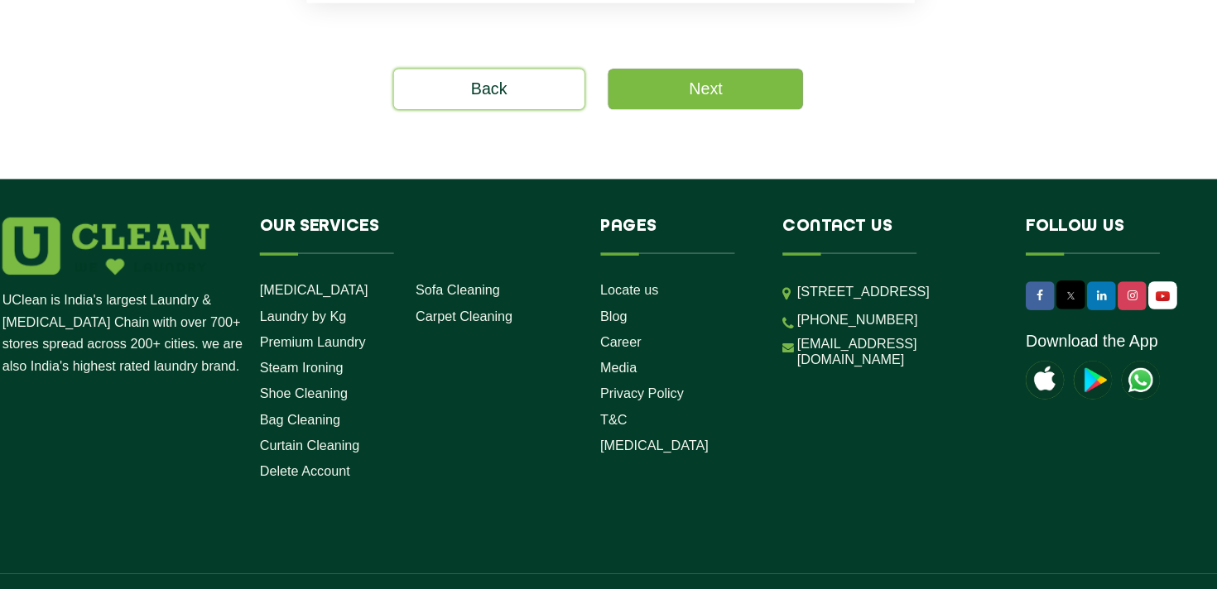
scroll to position [887, 0]
